Goal: Information Seeking & Learning: Learn about a topic

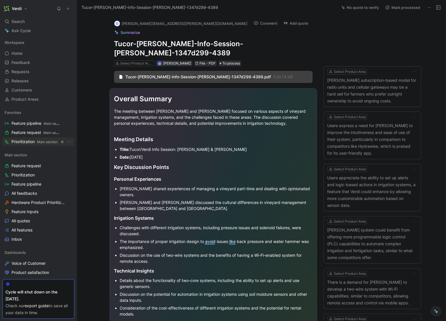
click at [38, 142] on span "Main section" at bounding box center [47, 142] width 21 height 4
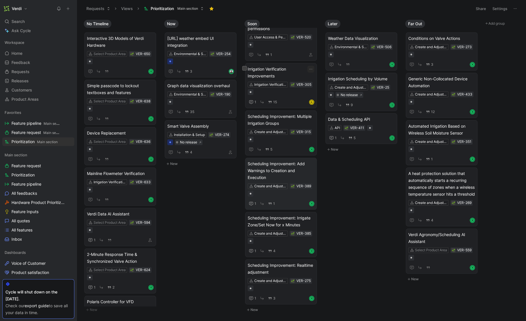
scroll to position [100, 0]
click at [279, 269] on span "Scheduling Improvement: Realtime adjustment" at bounding box center [281, 269] width 67 height 14
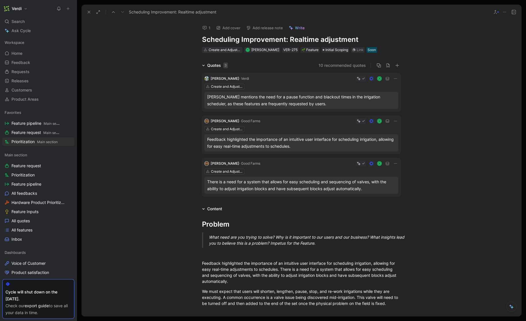
click at [229, 50] on div "Create and Adjust Irrigation Schedules" at bounding box center [225, 50] width 32 height 6
drag, startPoint x: 288, startPoint y: 38, endPoint x: 201, endPoint y: 40, distance: 87.0
click at [202, 40] on h1 "Scheduling Improvement: Realtime adjustment" at bounding box center [301, 39] width 199 height 9
click at [229, 39] on h1 "Realtime adjustment" at bounding box center [301, 39] width 199 height 9
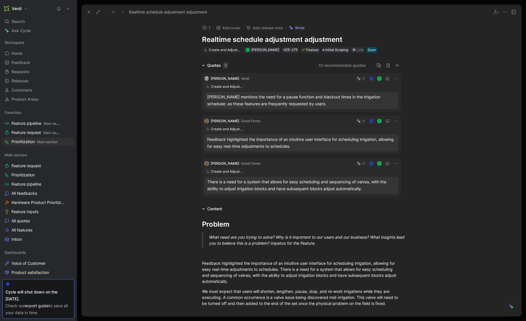
scroll to position [100, 0]
click at [244, 39] on h1 "Realtime schedule adjustment adjustment" at bounding box center [301, 39] width 199 height 9
drag, startPoint x: 236, startPoint y: 39, endPoint x: 273, endPoint y: 40, distance: 37.0
click at [273, 40] on h1 "Realtime schedule adjustment adjustment" at bounding box center [301, 39] width 199 height 9
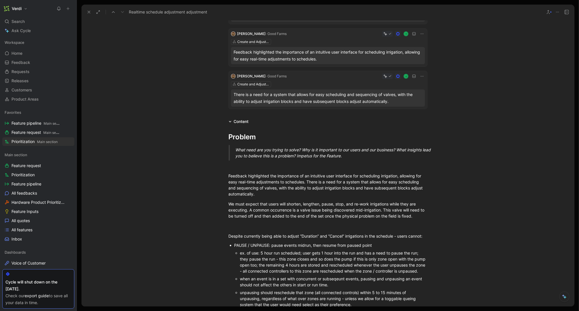
scroll to position [0, 0]
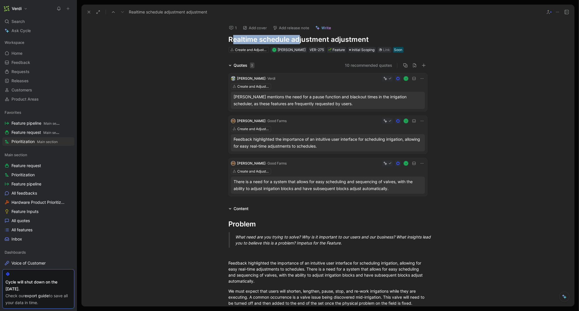
drag, startPoint x: 233, startPoint y: 39, endPoint x: 296, endPoint y: 41, distance: 62.9
click at [296, 41] on h1 "Realtime schedule adjustment adjustment" at bounding box center [328, 39] width 199 height 9
click at [259, 40] on h1 "Realtime schedule adjustment adjustment" at bounding box center [328, 39] width 199 height 9
click at [374, 41] on h1 "Realtime irrigation schedule adjustment adjustment" at bounding box center [328, 39] width 199 height 9
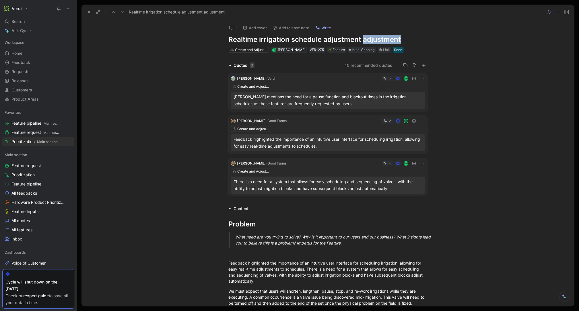
click at [374, 41] on h1 "Realtime irrigation schedule adjustment adjustment" at bounding box center [328, 39] width 199 height 9
click at [287, 238] on div "What need are you trying to solve? Why is it important to our users and our bus…" at bounding box center [335, 240] width 199 height 12
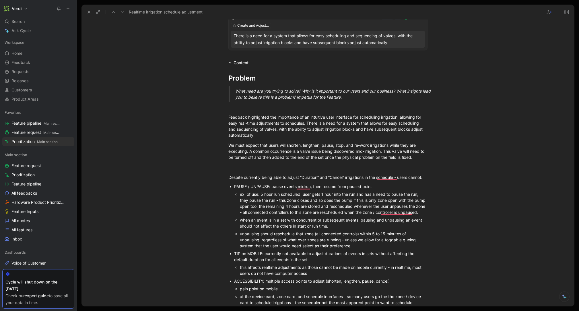
scroll to position [199, 0]
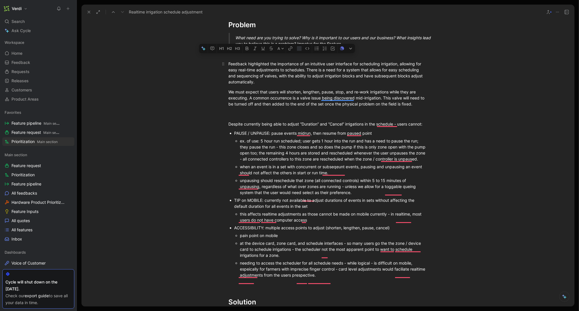
drag, startPoint x: 250, startPoint y: 65, endPoint x: 316, endPoint y: 65, distance: 65.7
click at [316, 65] on div "Feedback highlighted the importance of an intuitive user interface for scheduli…" at bounding box center [328, 73] width 199 height 24
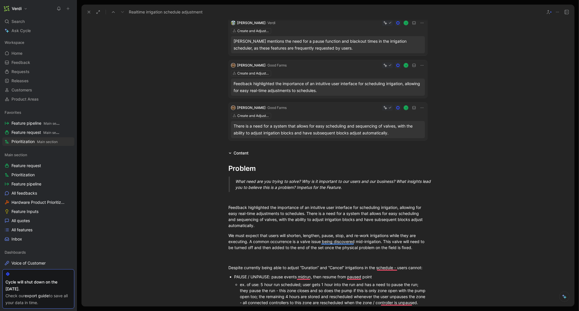
scroll to position [0, 0]
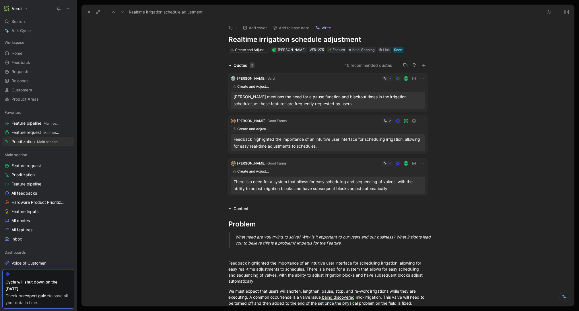
drag, startPoint x: 236, startPoint y: 40, endPoint x: 290, endPoint y: 40, distance: 53.6
click at [290, 40] on h1 "Realtime irrigation schedule adjustment" at bounding box center [328, 39] width 199 height 9
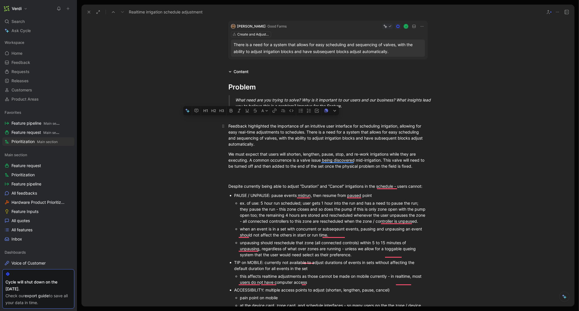
drag, startPoint x: 239, startPoint y: 125, endPoint x: 284, endPoint y: 123, distance: 45.1
click at [284, 123] on div "Feedback highlighted the importance of an intuitive user interface for scheduli…" at bounding box center [328, 135] width 199 height 24
drag, startPoint x: 259, startPoint y: 126, endPoint x: 308, endPoint y: 125, distance: 48.8
click at [308, 125] on div "Feedback highlighted the importance of an intuitive user interface for scheduli…" at bounding box center [328, 135] width 199 height 24
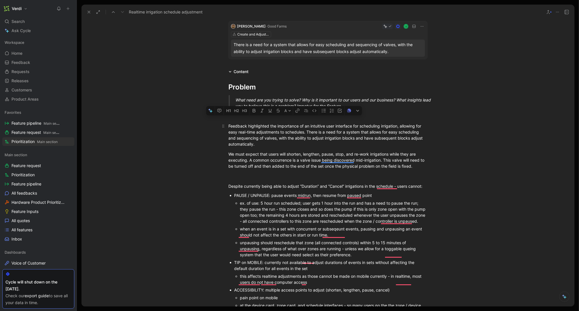
click at [308, 125] on div "Feedback highlighted the importance of an intuitive user interface for scheduli…" at bounding box center [328, 135] width 199 height 24
drag, startPoint x: 266, startPoint y: 132, endPoint x: 296, endPoint y: 131, distance: 30.1
click at [296, 132] on div "Feedback highlighted the importance of an intuitive user interface for scheduli…" at bounding box center [328, 135] width 199 height 24
click at [297, 131] on div "Feedback highlighted the importance of an intuitive user interface for scheduli…" at bounding box center [328, 135] width 199 height 24
drag, startPoint x: 320, startPoint y: 131, endPoint x: 353, endPoint y: 131, distance: 33.3
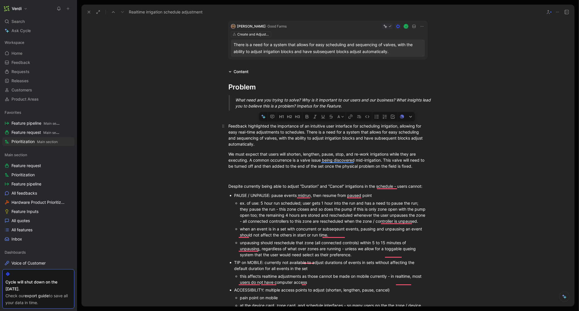
click at [353, 131] on div "Feedback highlighted the importance of an intuitive user interface for scheduli…" at bounding box center [328, 135] width 199 height 24
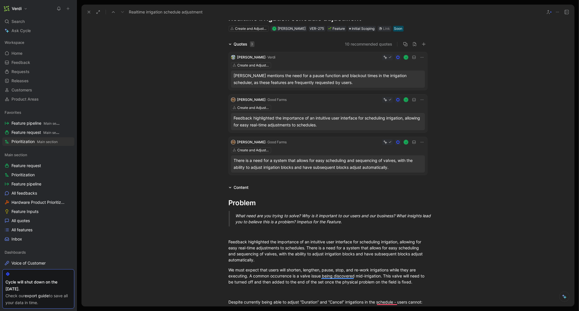
scroll to position [0, 0]
